Goal: Task Accomplishment & Management: Manage account settings

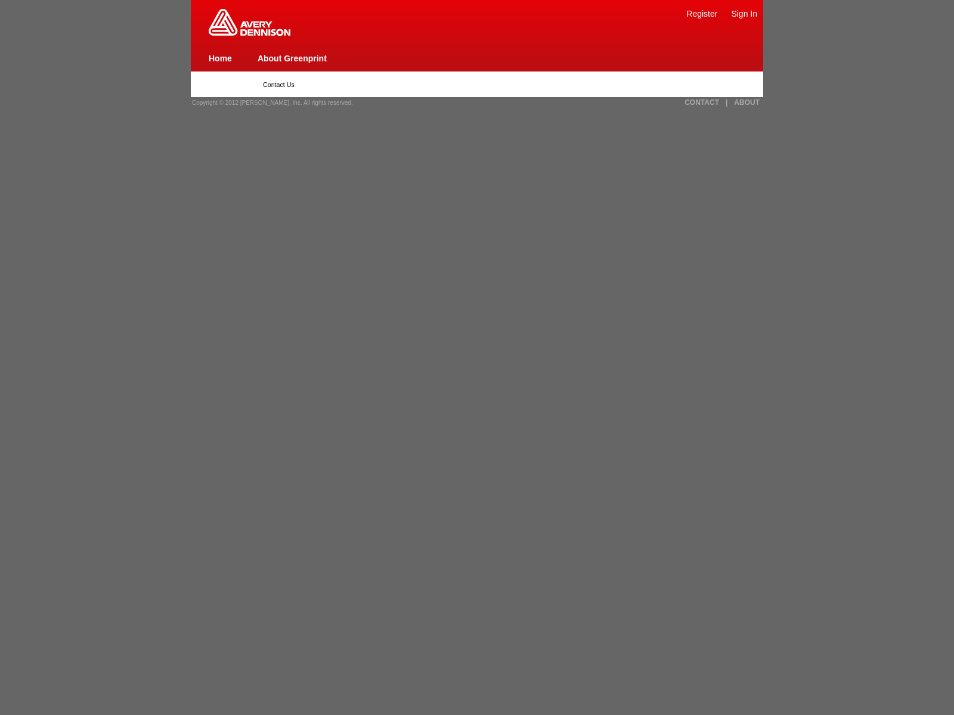
click at [220, 58] on link "Home" at bounding box center [220, 59] width 23 height 10
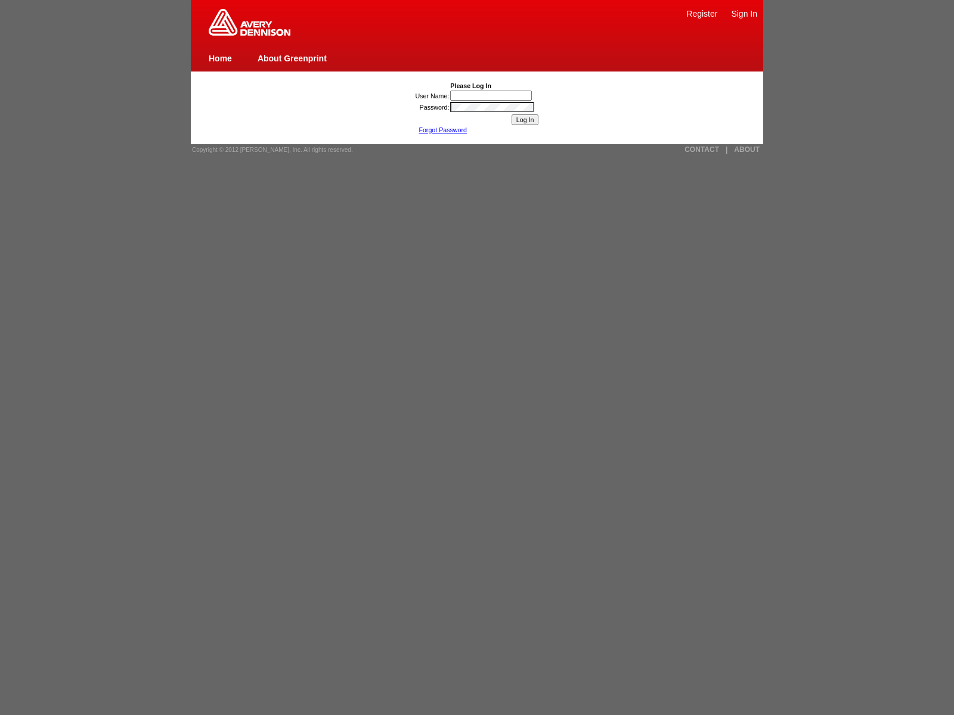
click at [702, 150] on link "CONTACT" at bounding box center [701, 149] width 35 height 8
click at [442, 130] on link "Forgot Password" at bounding box center [442, 129] width 48 height 7
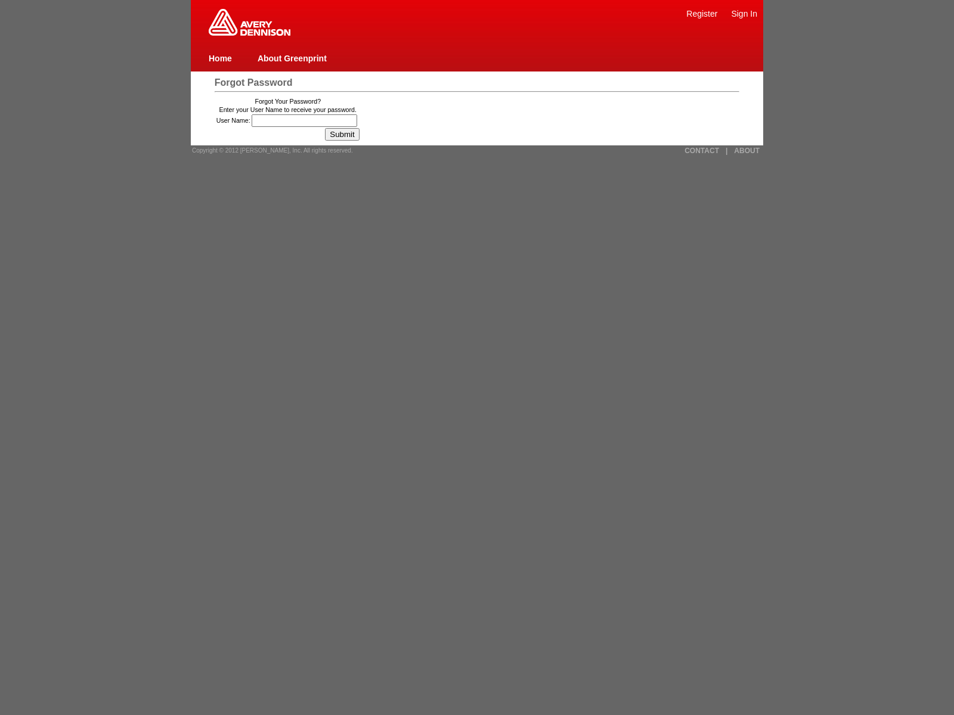
click at [702, 13] on link "Register" at bounding box center [701, 14] width 31 height 10
click at [306, 120] on input "User Name:" at bounding box center [305, 120] width 106 height 13
type input ""><img src=x onerror=window.top._tenable_wasscan_js_namespace_taint_tracer.log_…"
